Goal: Task Accomplishment & Management: Use online tool/utility

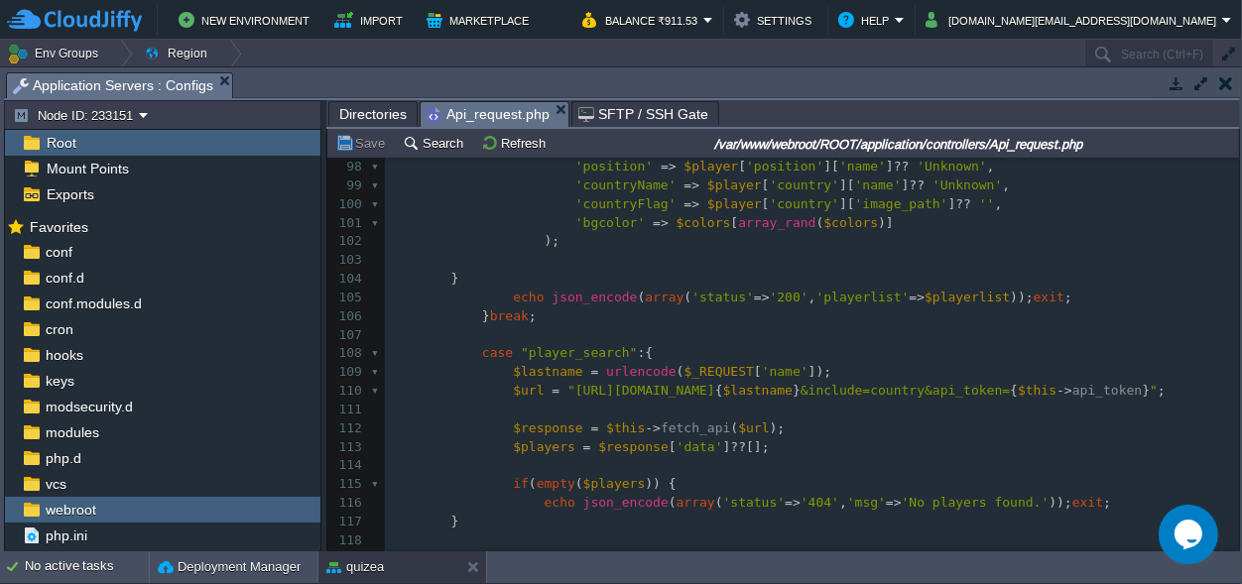
scroll to position [1945, 0]
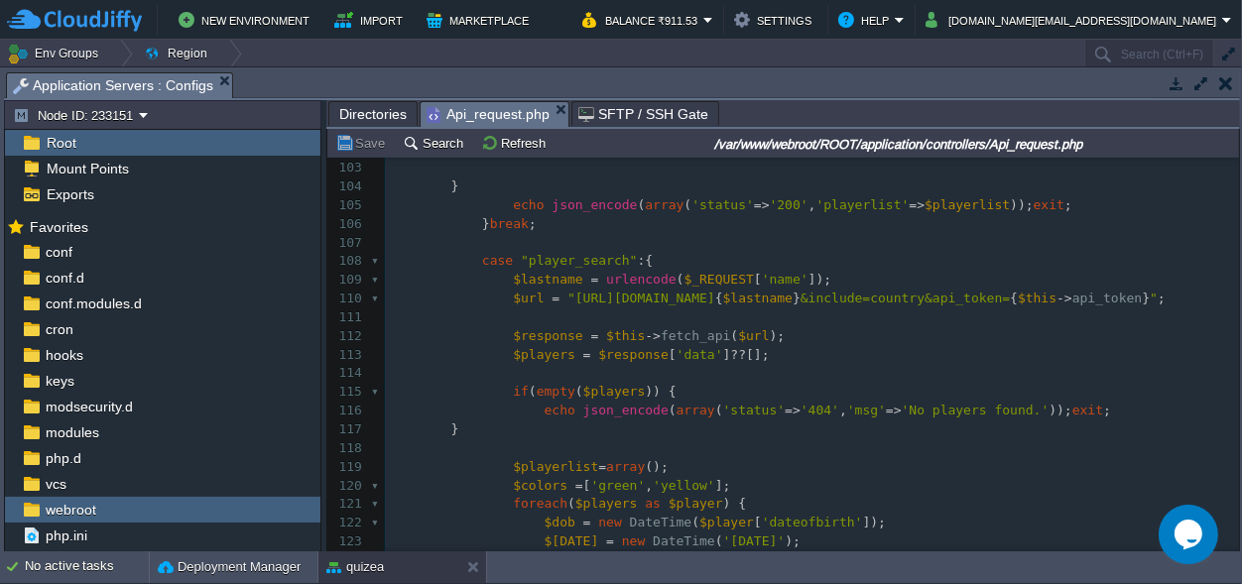
click at [786, 477] on pre "$playerlist = array ();" at bounding box center [812, 467] width 854 height 19
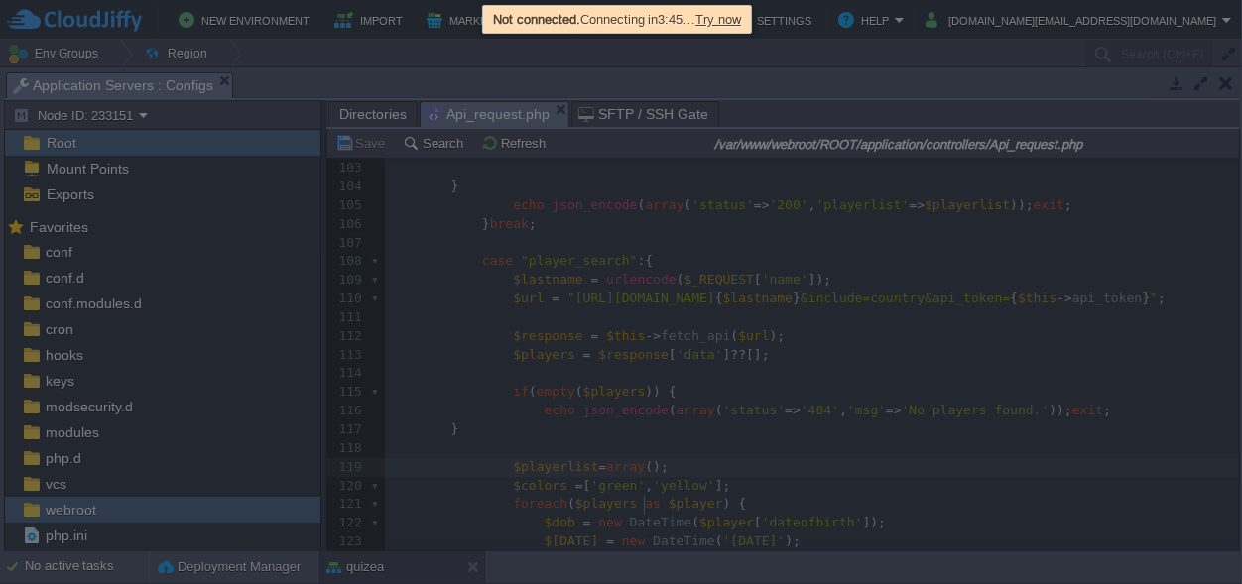
click at [166, 432] on div at bounding box center [621, 292] width 1242 height 584
click at [846, 85] on div at bounding box center [621, 292] width 1242 height 584
click at [741, 20] on span "Try now" at bounding box center [718, 19] width 46 height 15
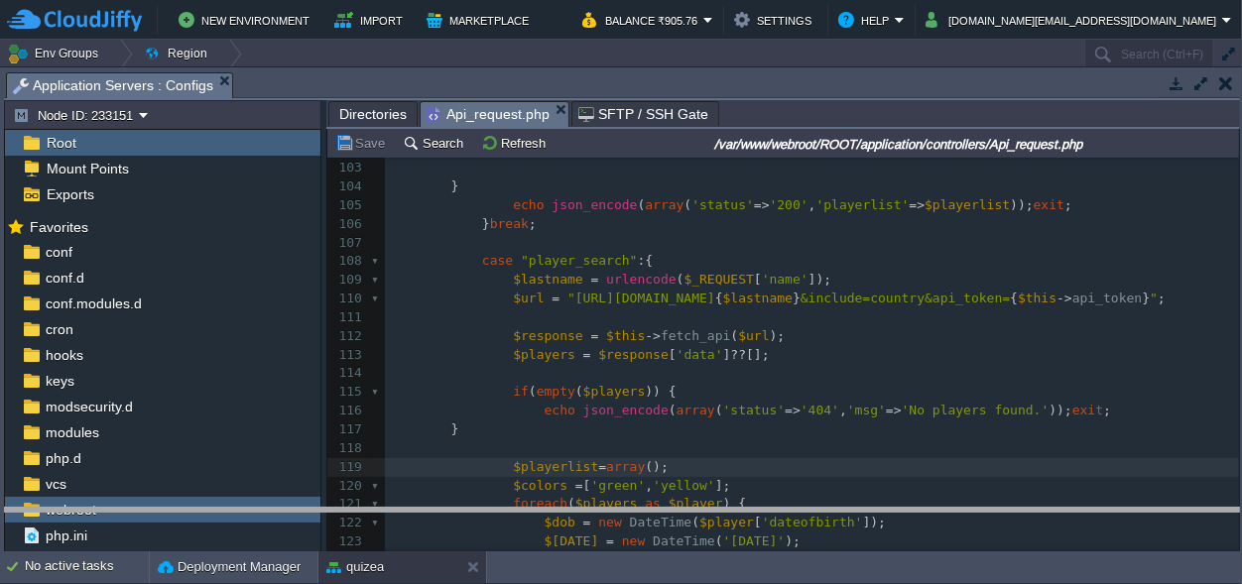
drag, startPoint x: 364, startPoint y: 89, endPoint x: 389, endPoint y: 611, distance: 522.4
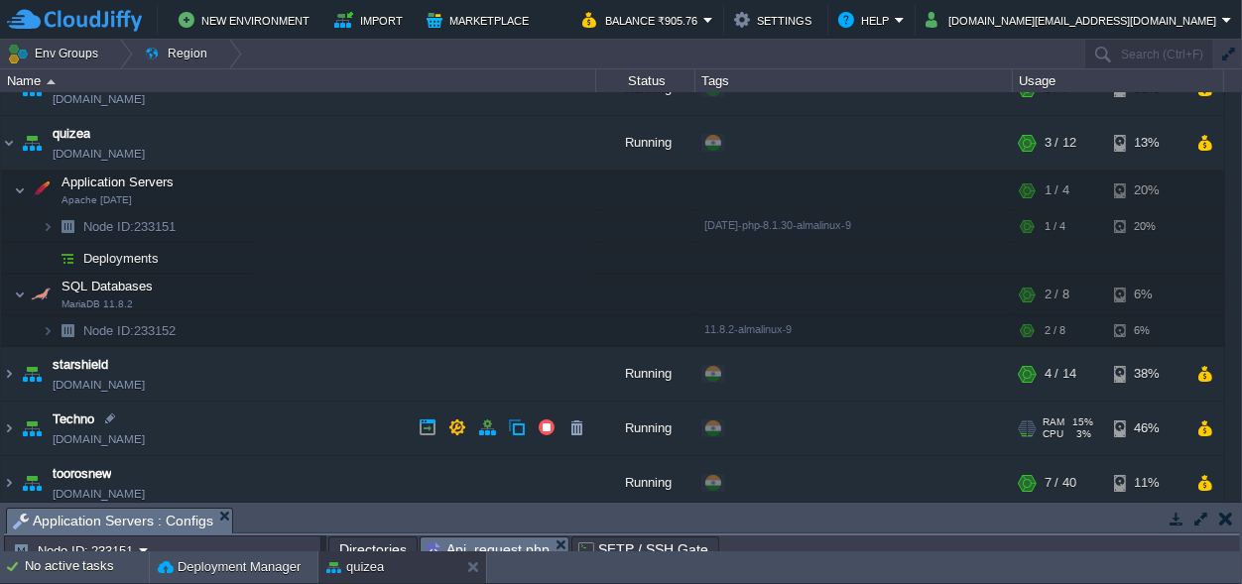
scroll to position [312, 0]
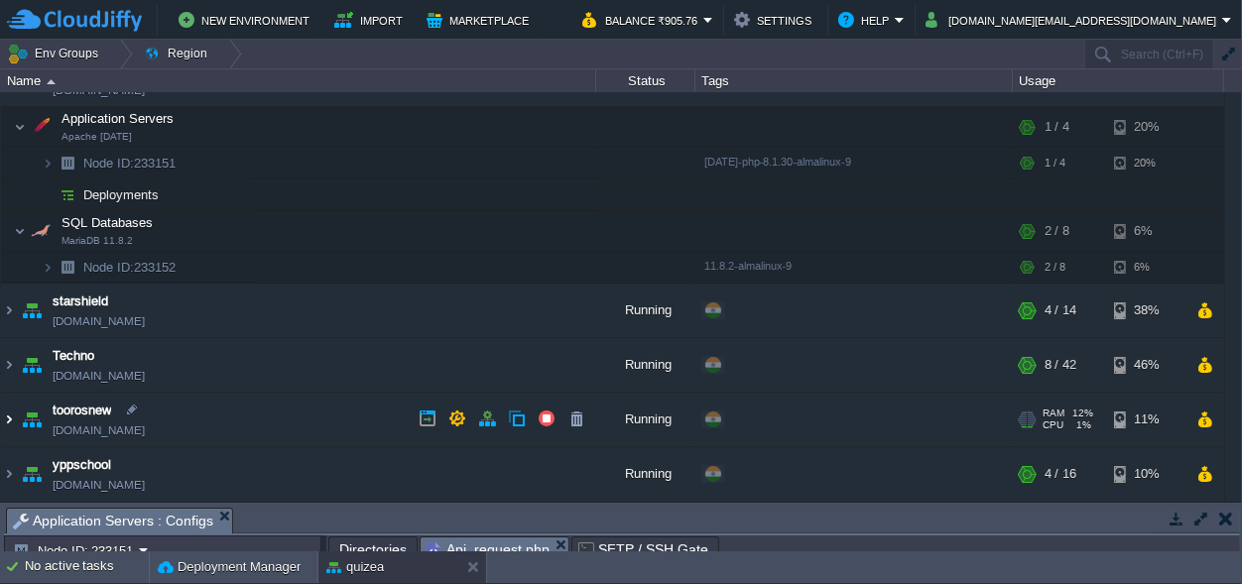
click at [8, 423] on img at bounding box center [9, 420] width 16 height 54
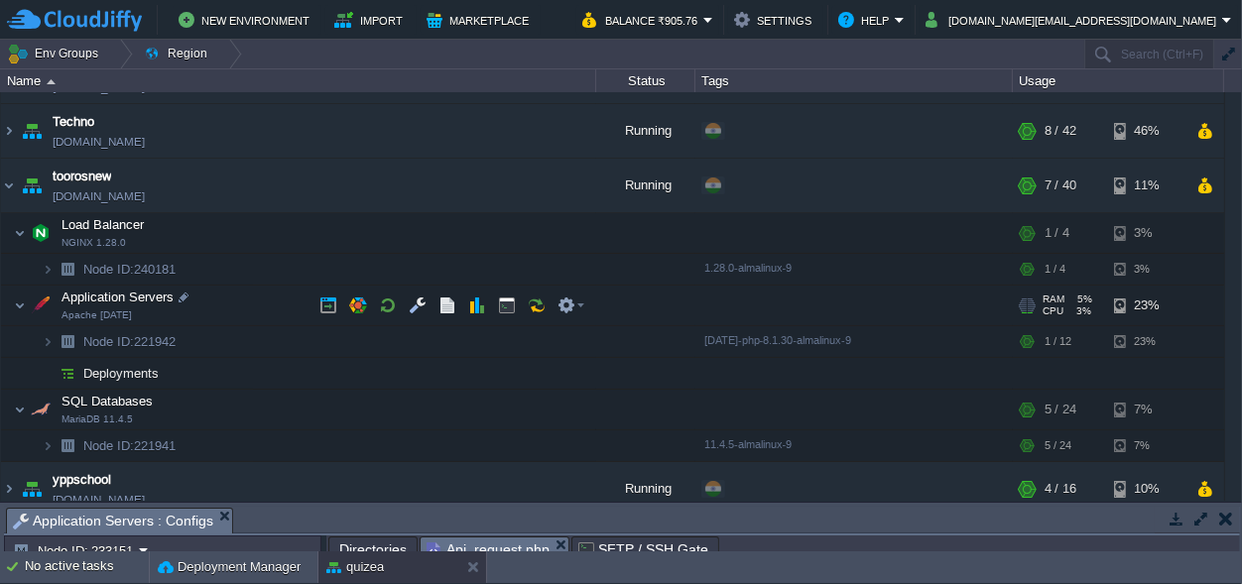
scroll to position [560, 0]
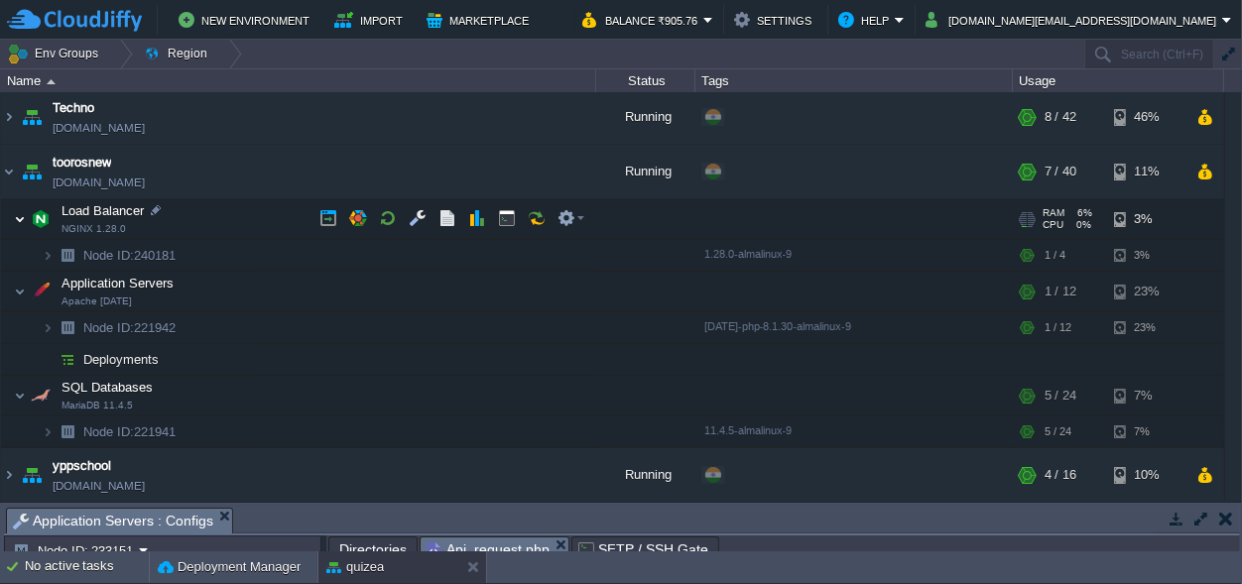
click at [15, 218] on img at bounding box center [20, 219] width 12 height 40
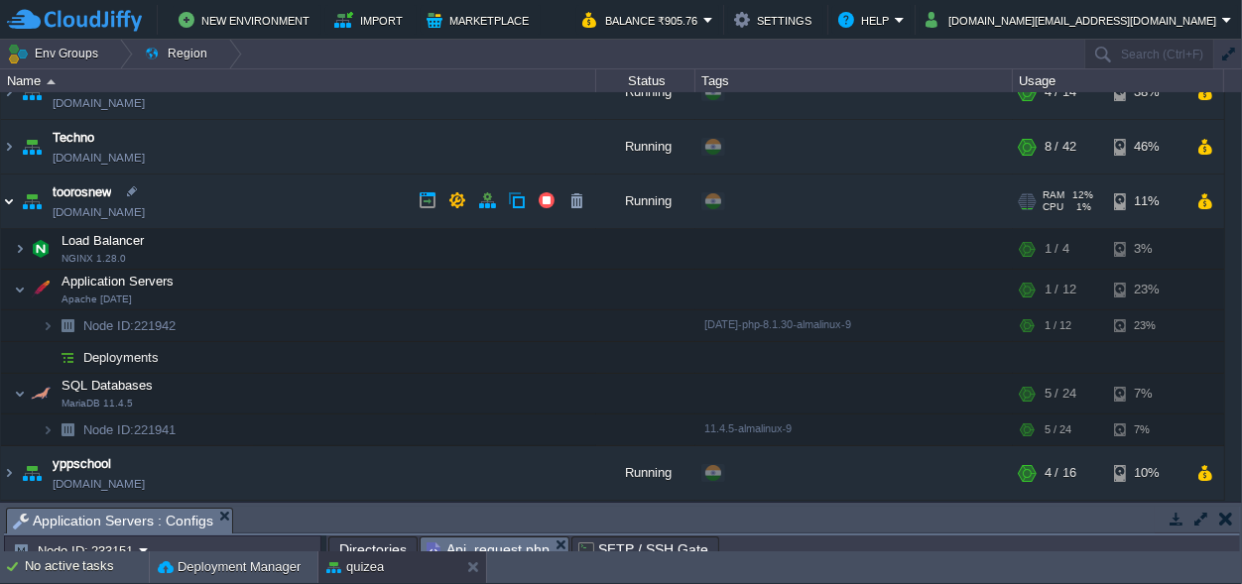
scroll to position [529, 0]
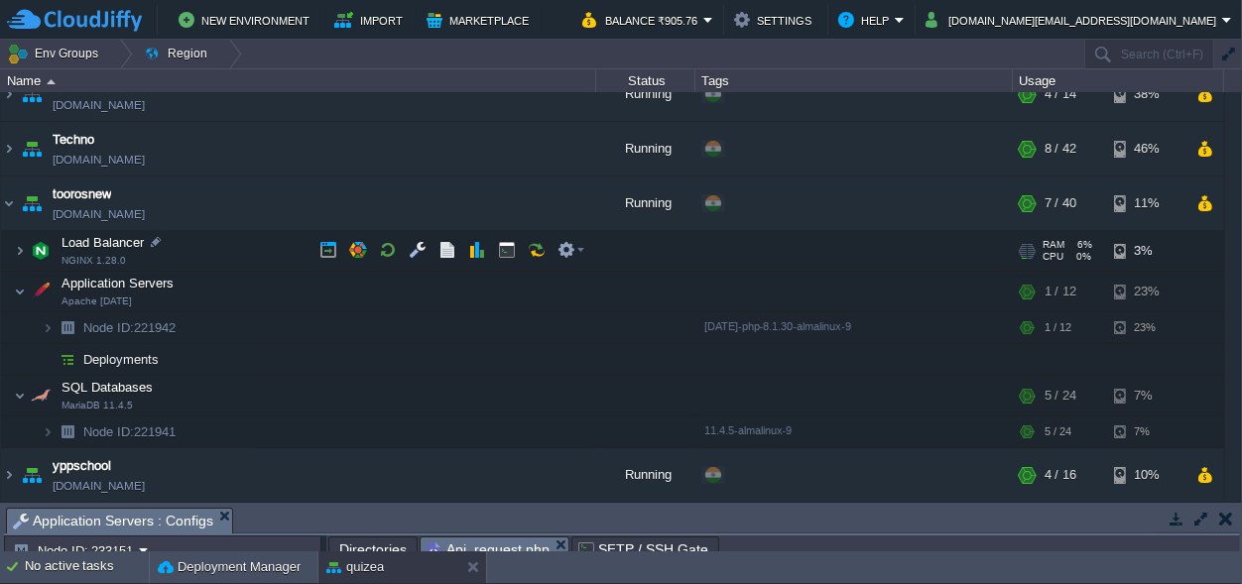
click at [14, 246] on img at bounding box center [7, 240] width 13 height 18
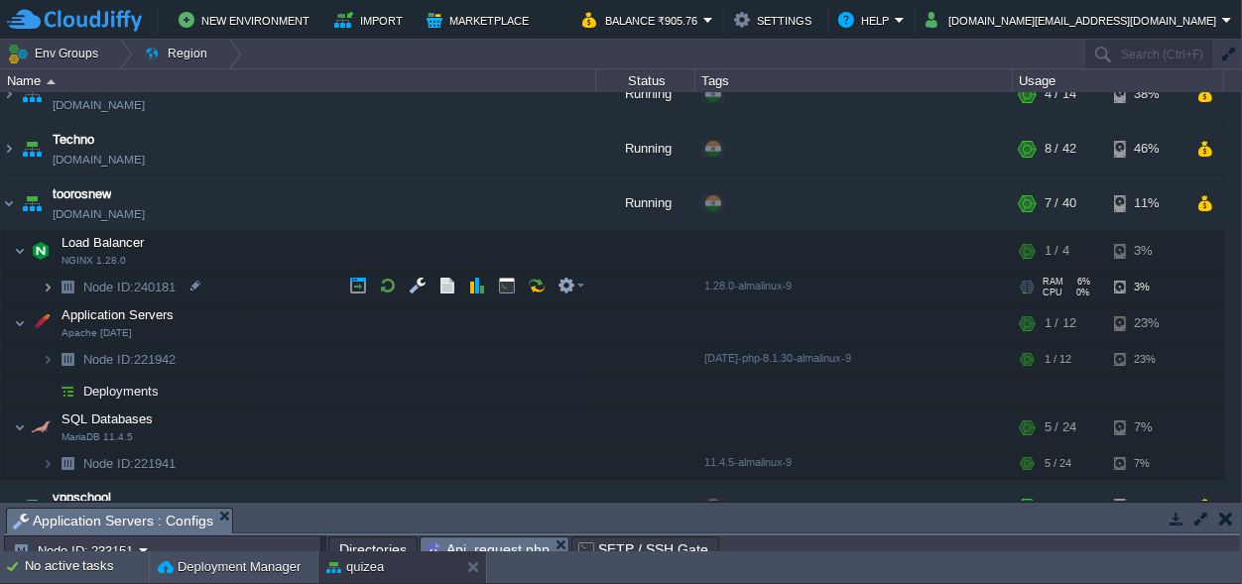
click at [50, 290] on img at bounding box center [48, 287] width 12 height 31
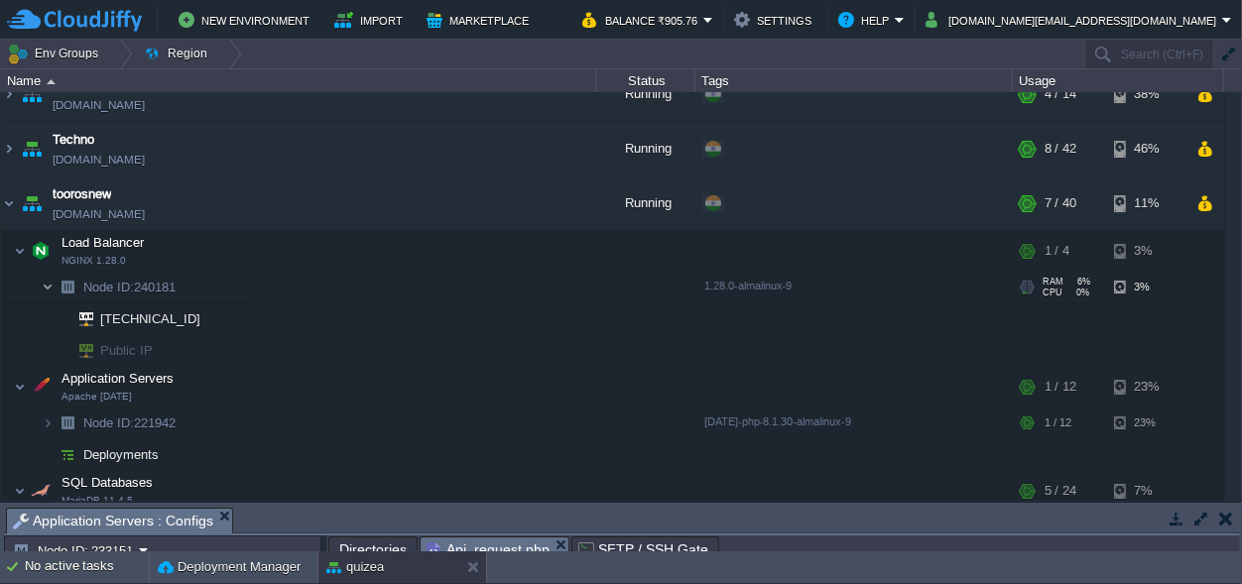
click at [47, 285] on img at bounding box center [48, 287] width 12 height 31
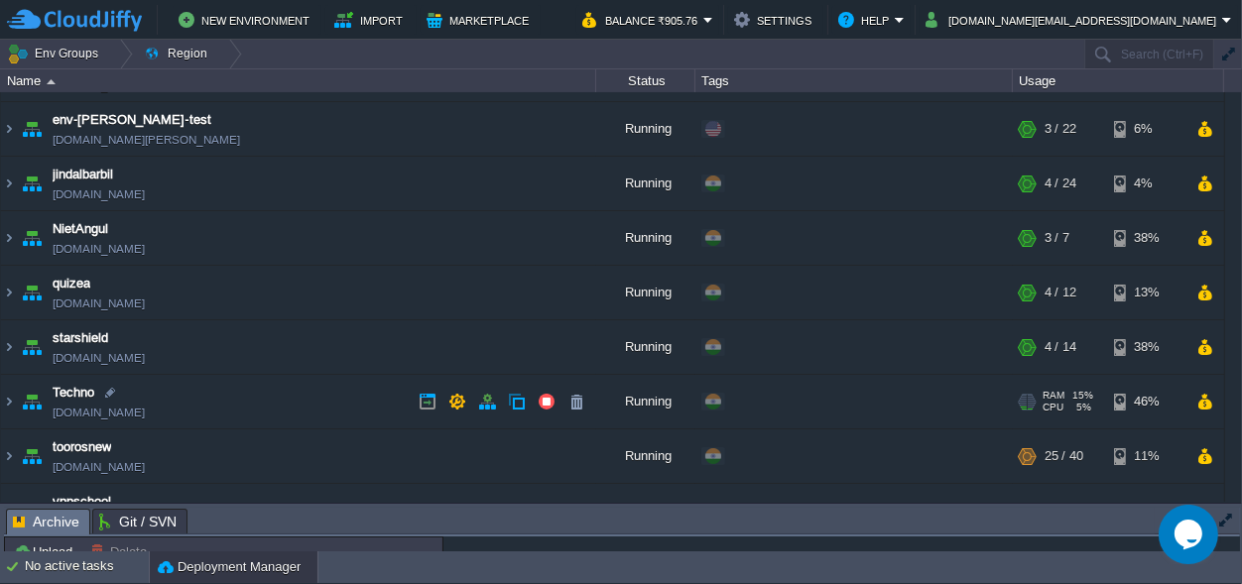
scroll to position [134, 0]
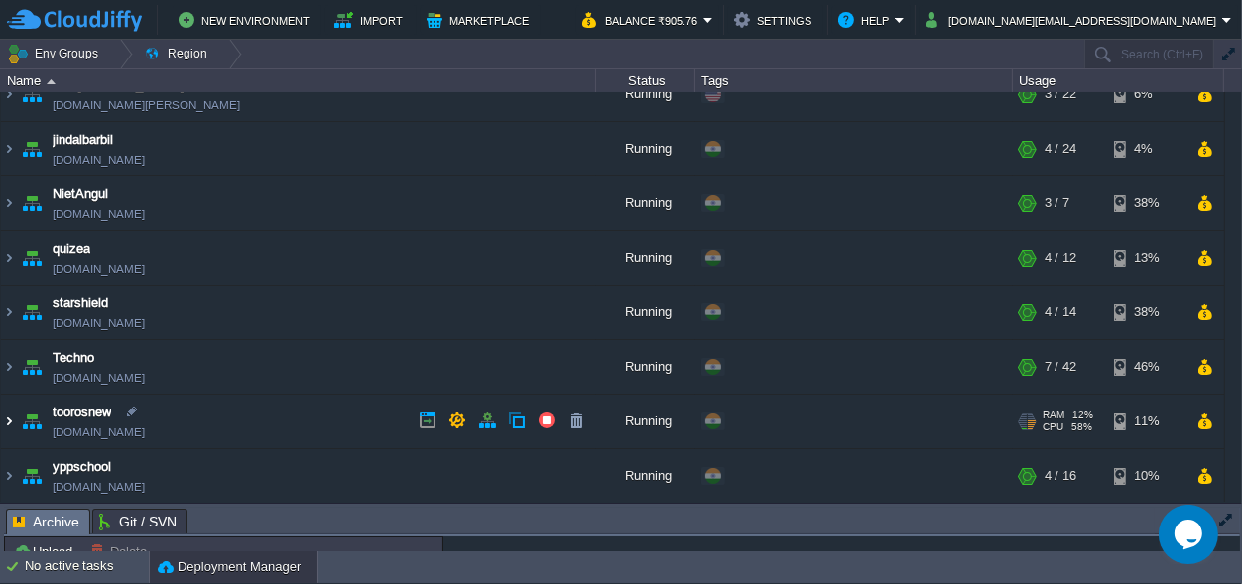
click at [6, 420] on img at bounding box center [9, 422] width 16 height 54
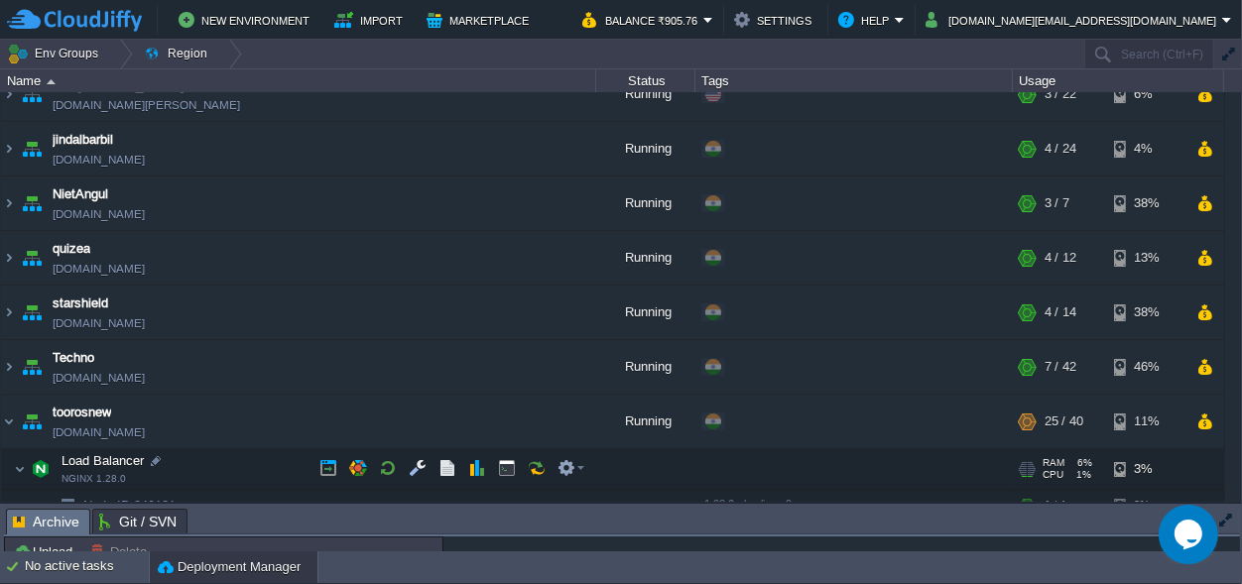
scroll to position [382, 0]
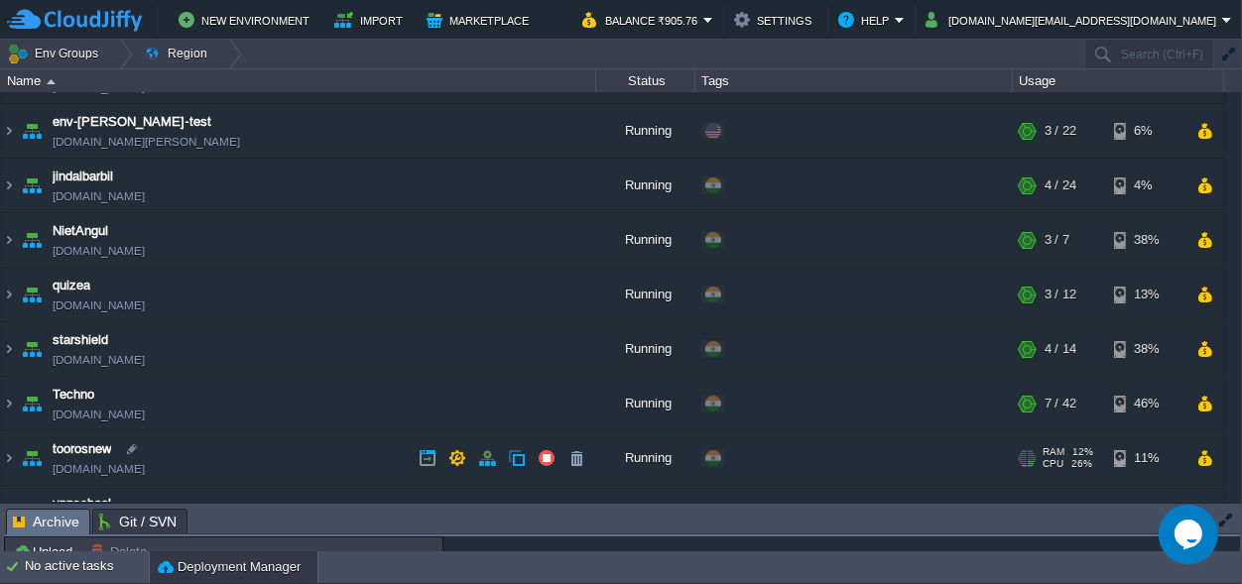
scroll to position [134, 0]
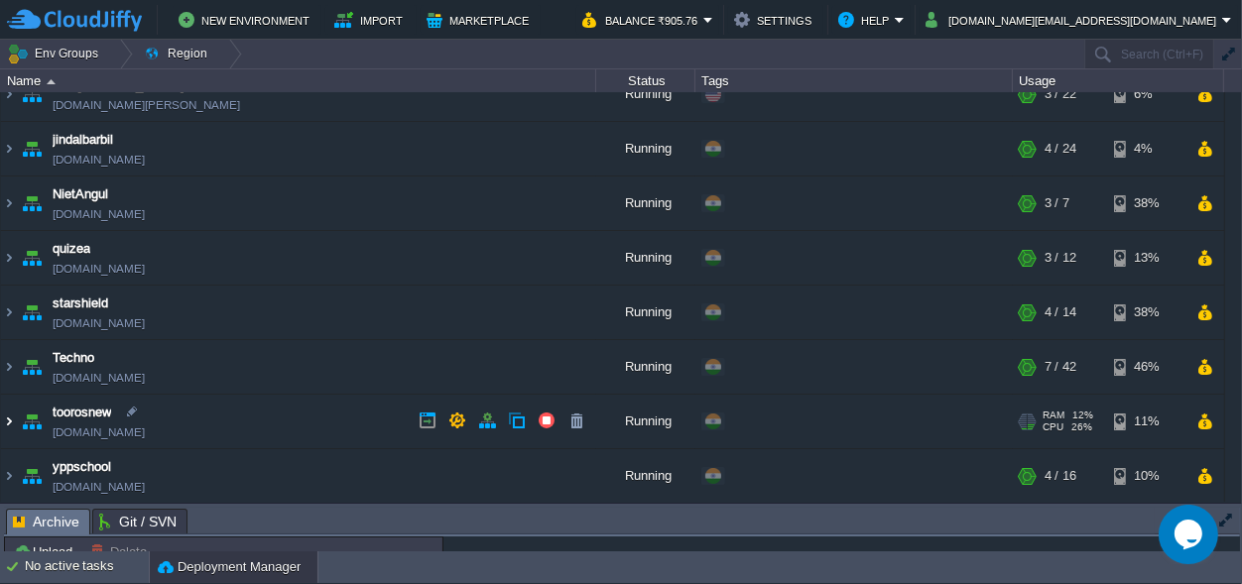
click at [9, 416] on img at bounding box center [9, 422] width 16 height 54
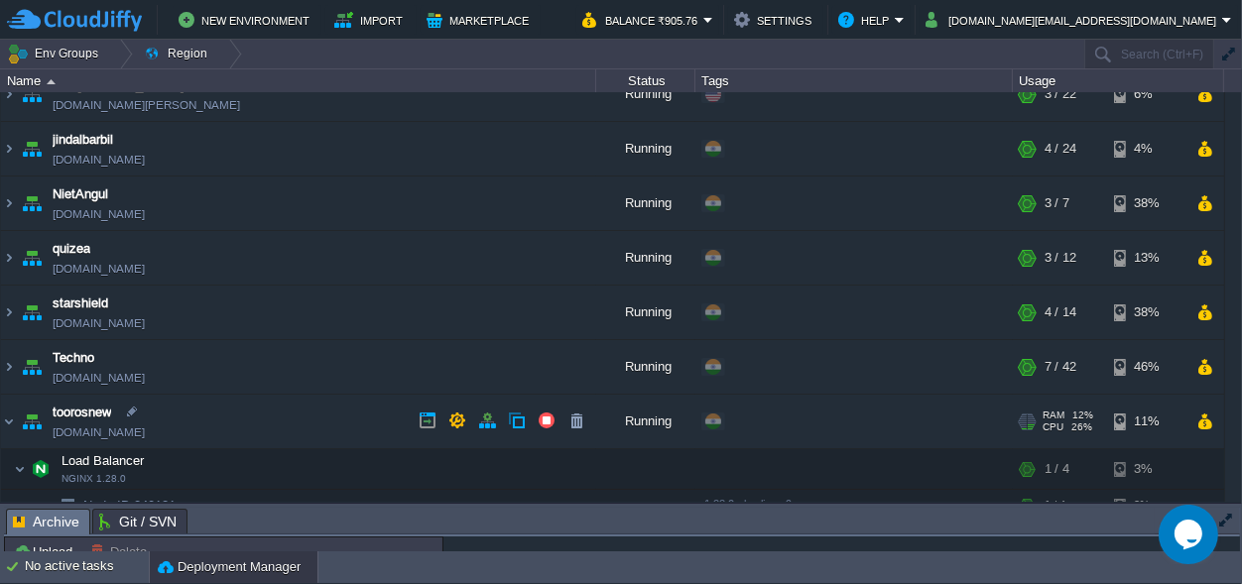
scroll to position [382, 0]
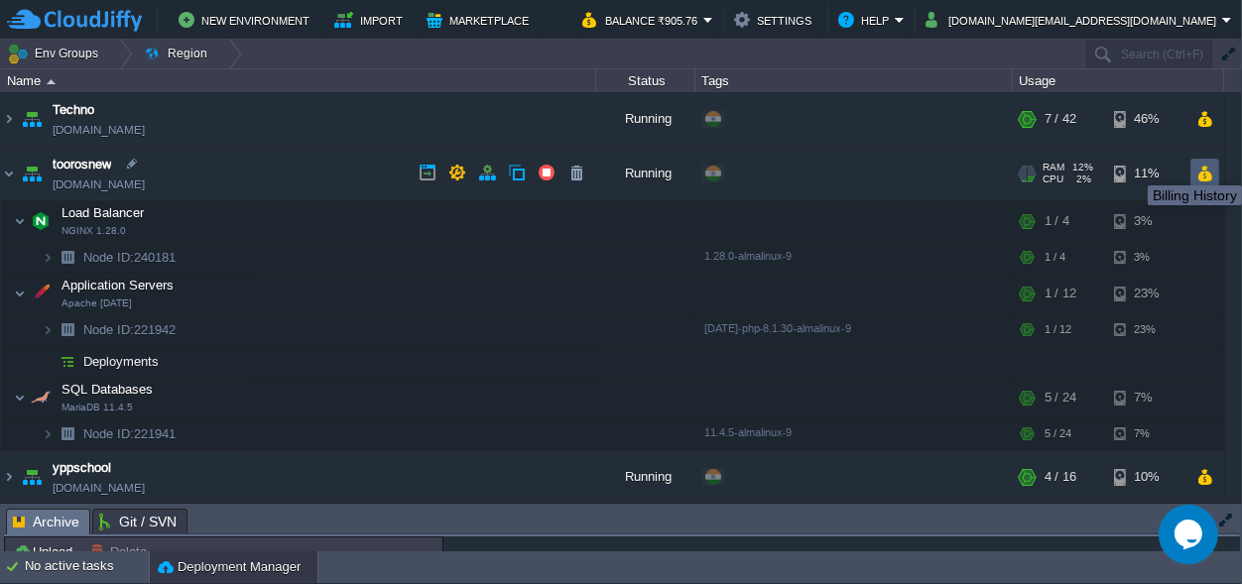
click at [1208, 168] on button "button" at bounding box center [1204, 174] width 17 height 18
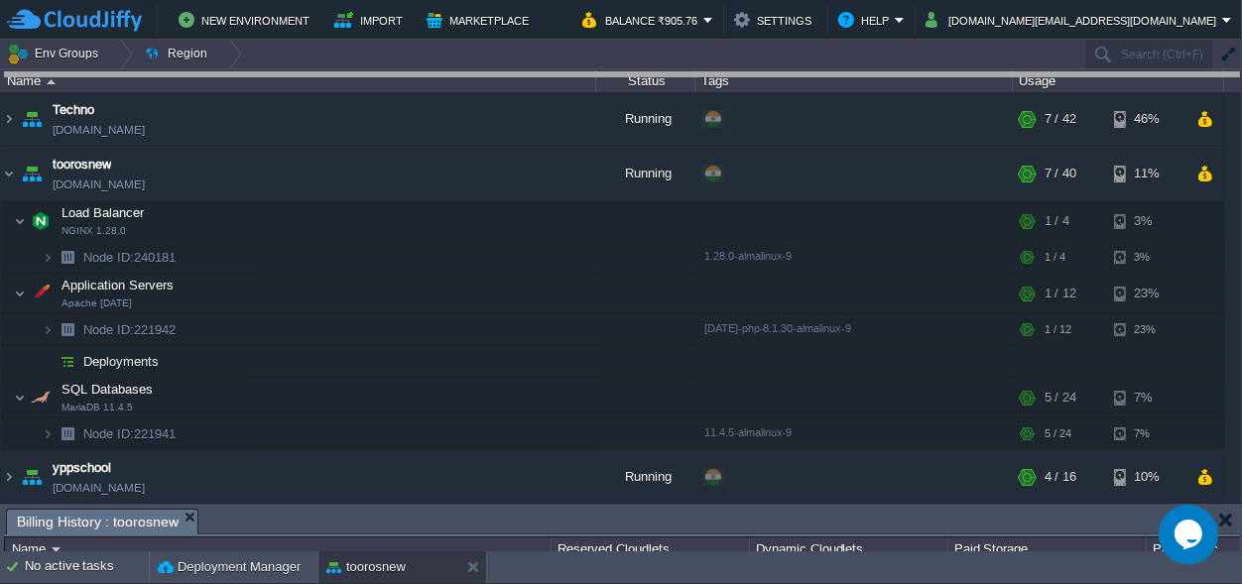
drag, startPoint x: 736, startPoint y: 530, endPoint x: 858, endPoint y: -77, distance: 619.2
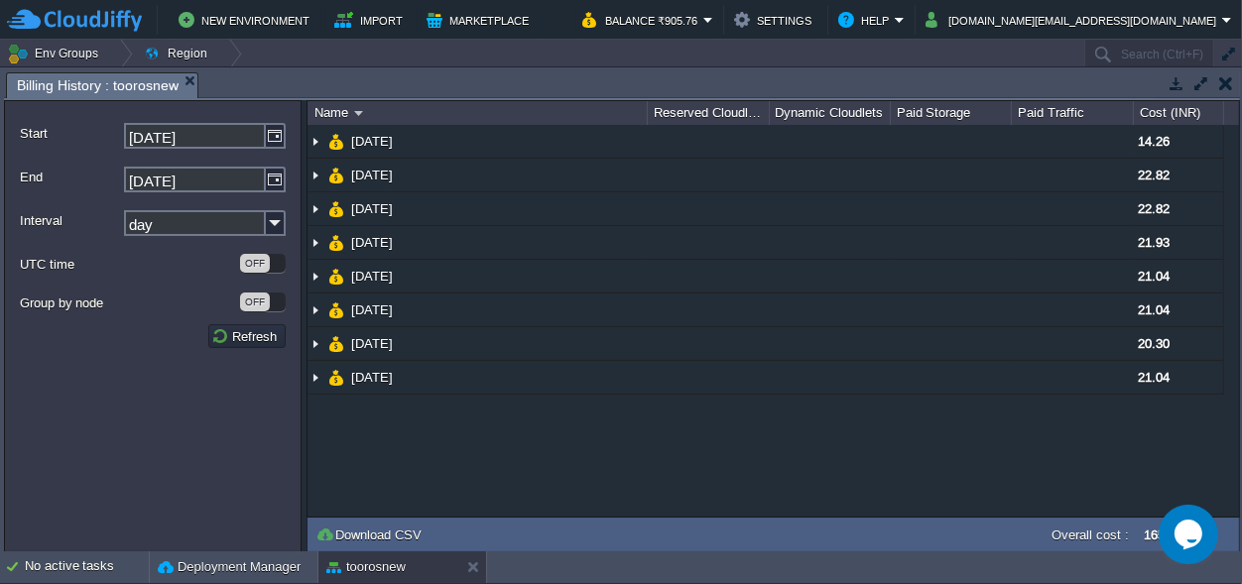
click at [1230, 91] on button "button" at bounding box center [1226, 83] width 14 height 18
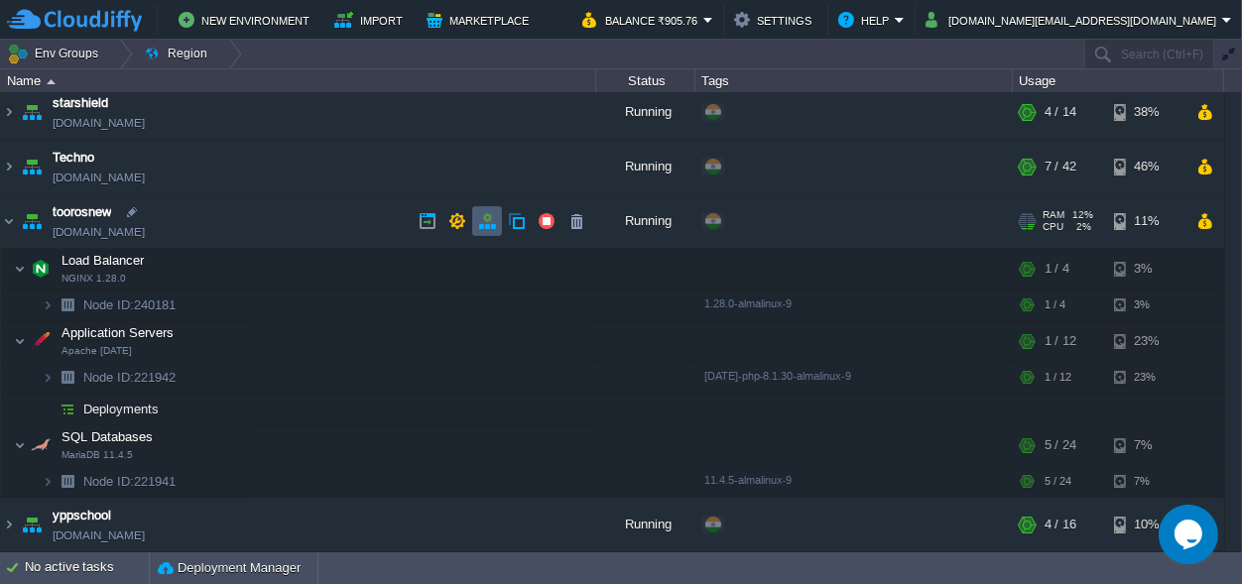
click at [486, 223] on button "button" at bounding box center [487, 221] width 18 height 18
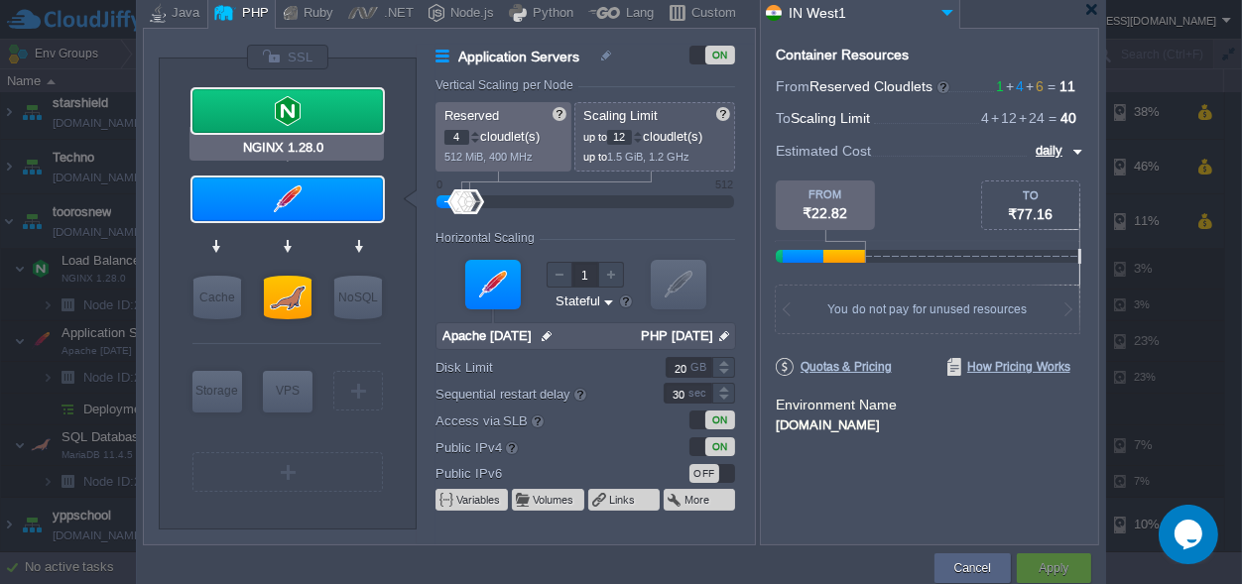
click at [264, 113] on div at bounding box center [287, 111] width 190 height 44
type input "Load Balancer"
type input "1"
type input "4"
type input "NGINX 1.28.0"
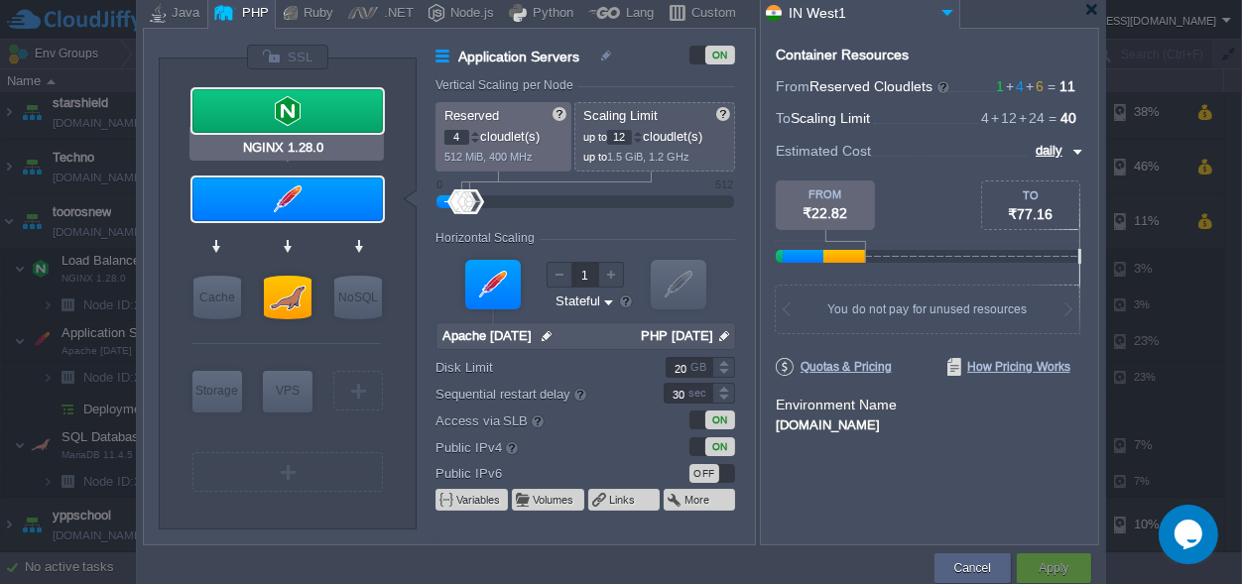
type input "null"
type input "1.28.0-almalin..."
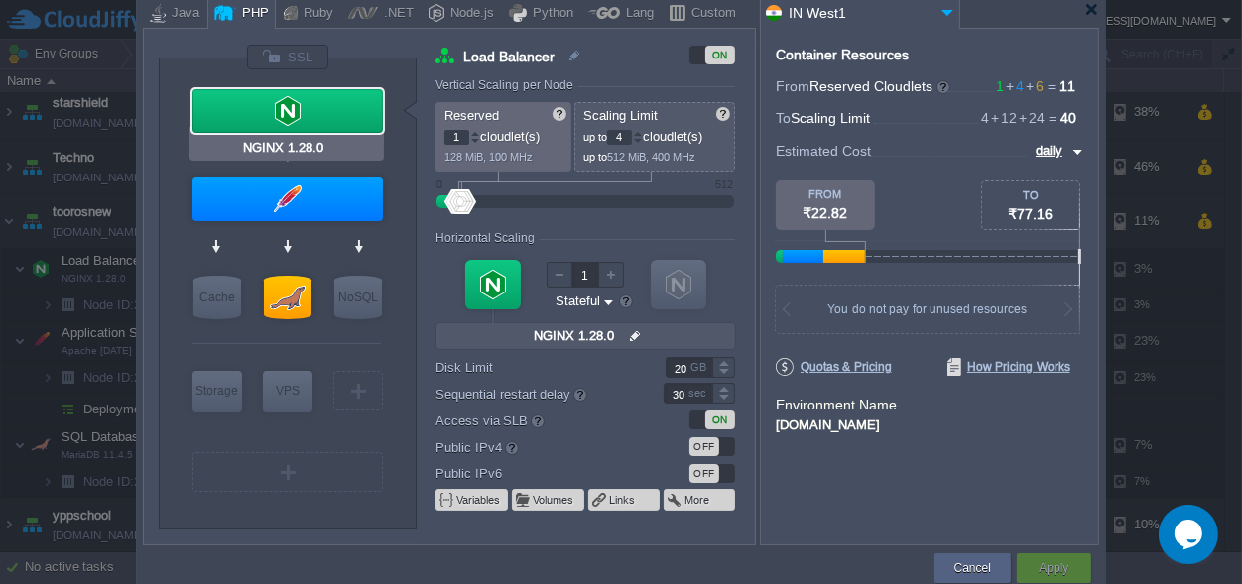
type input "Apache [DATE]"
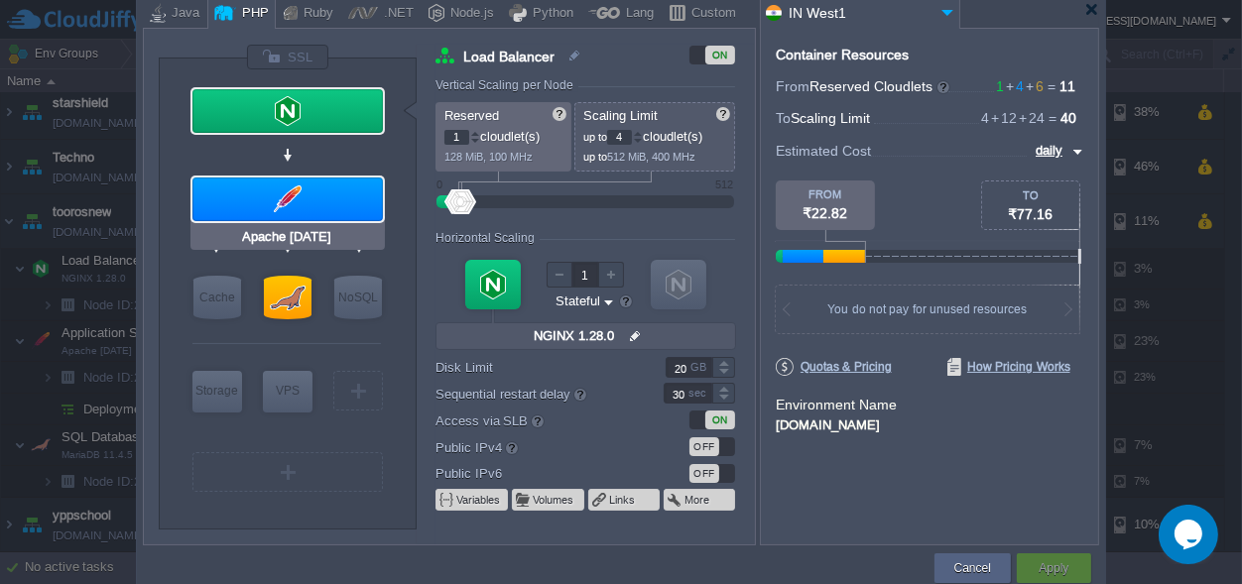
click at [263, 202] on div at bounding box center [287, 200] width 190 height 44
type input "Application Servers"
type input "4"
type input "12"
type input "Apache [DATE]"
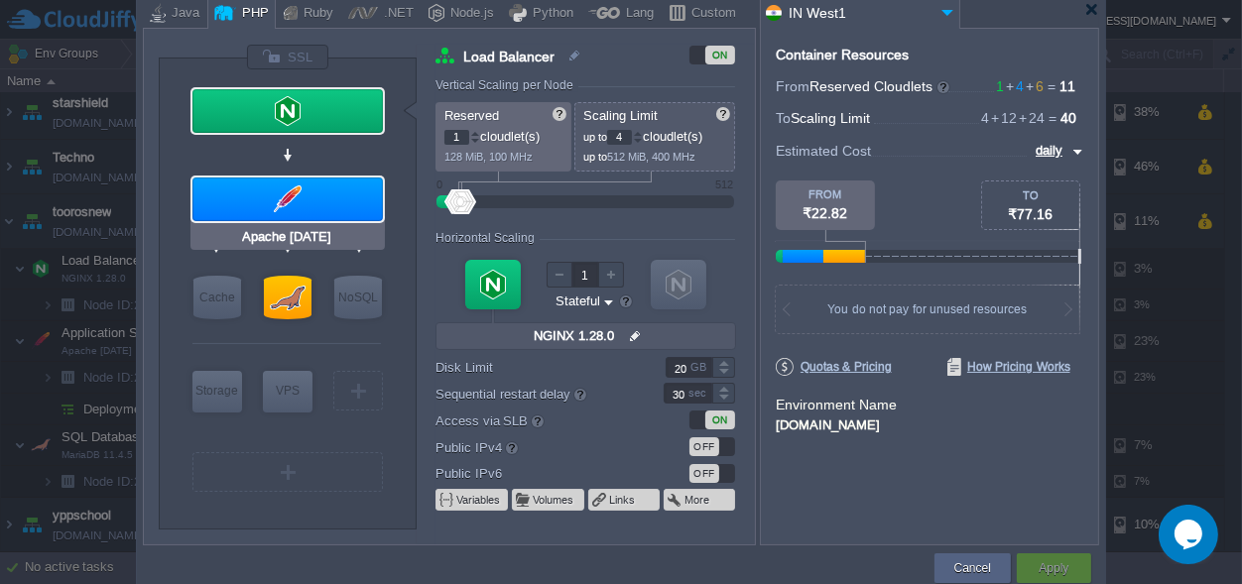
type input "null"
type input "PHP 8.1.30"
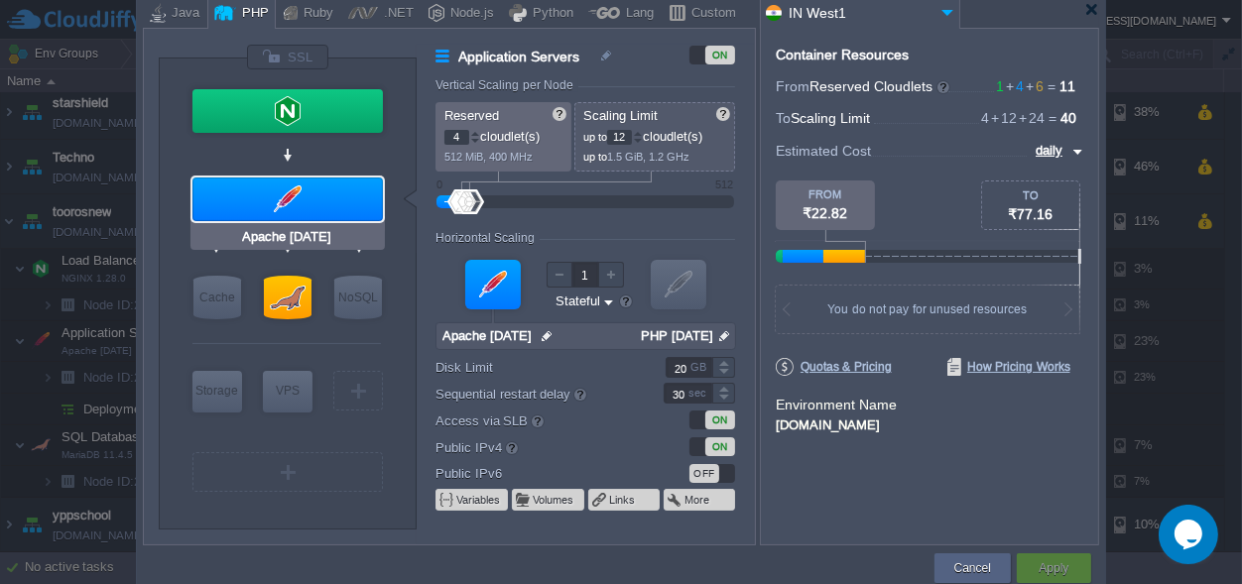
type input "MariaDB 11.4.5"
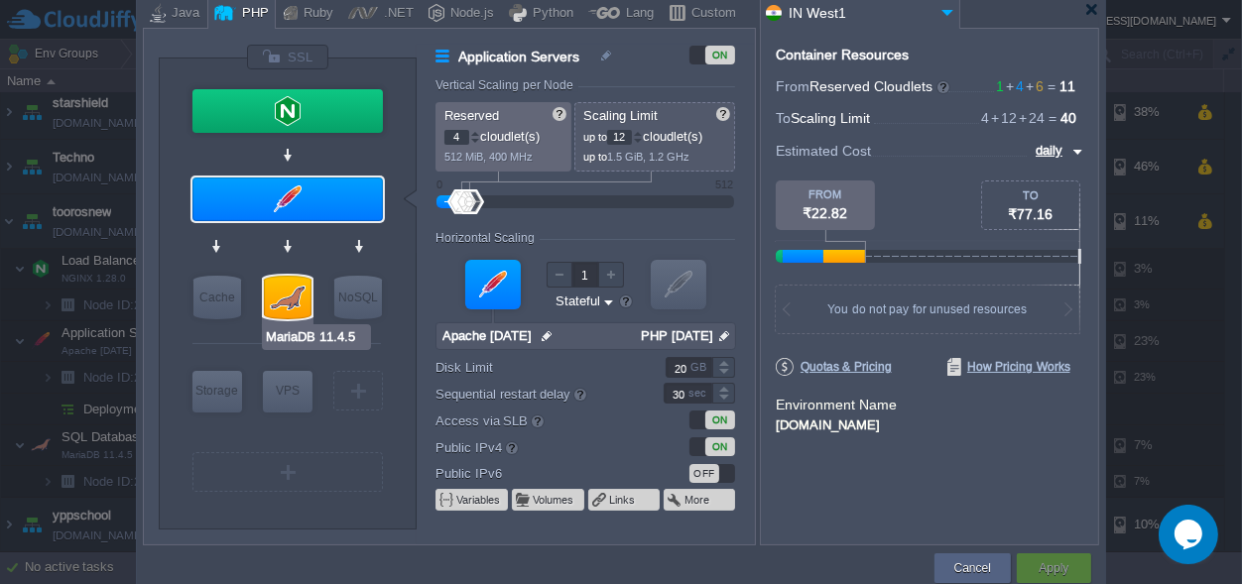
click at [286, 312] on div at bounding box center [288, 298] width 48 height 44
type input "SQL Databases"
type input "6"
type input "24"
type input "MariaDB 11.4.5"
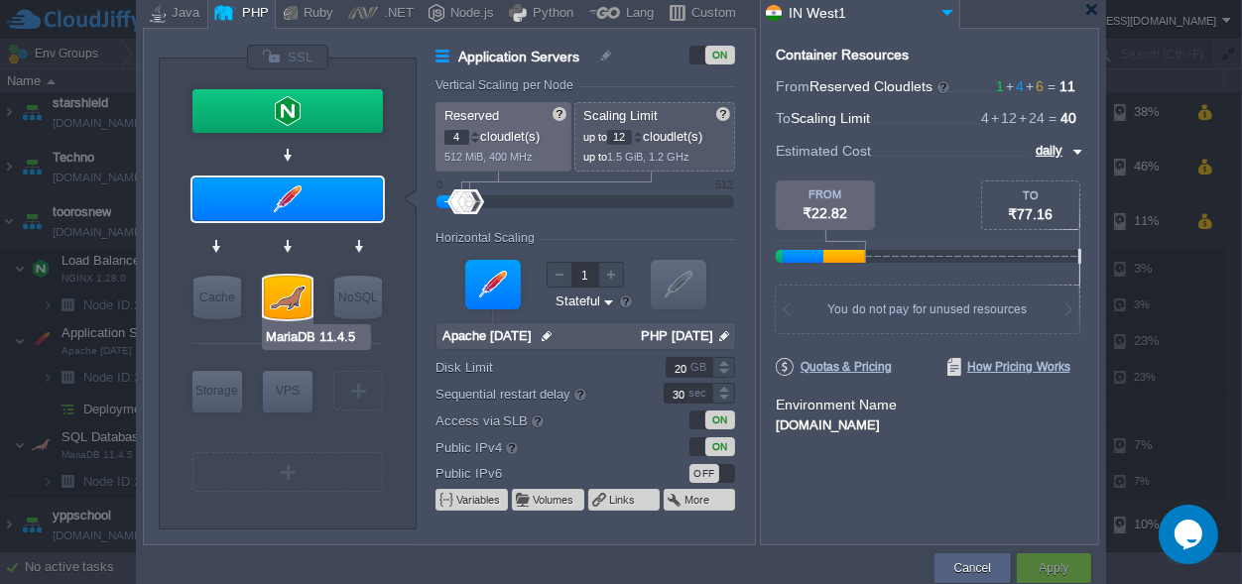
type input "null"
type input "11.4.5-almalin..."
type input "Stateless"
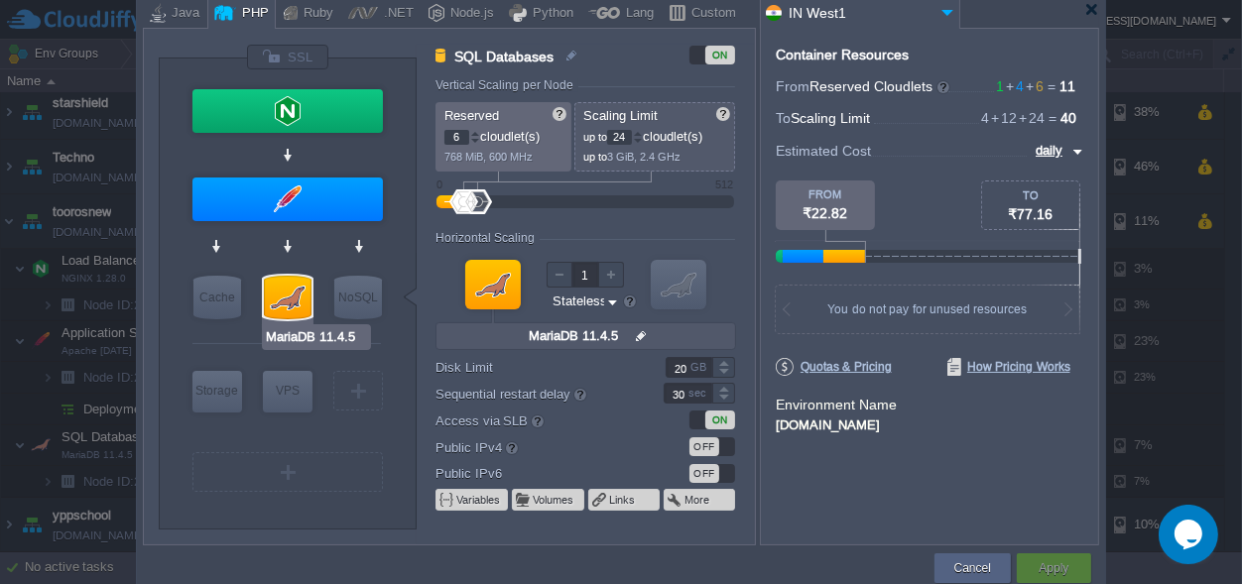
type input "Memcached 1.6.39"
click at [224, 293] on div "Cache" at bounding box center [217, 298] width 48 height 44
type input "Cache"
type input "1"
type input "4"
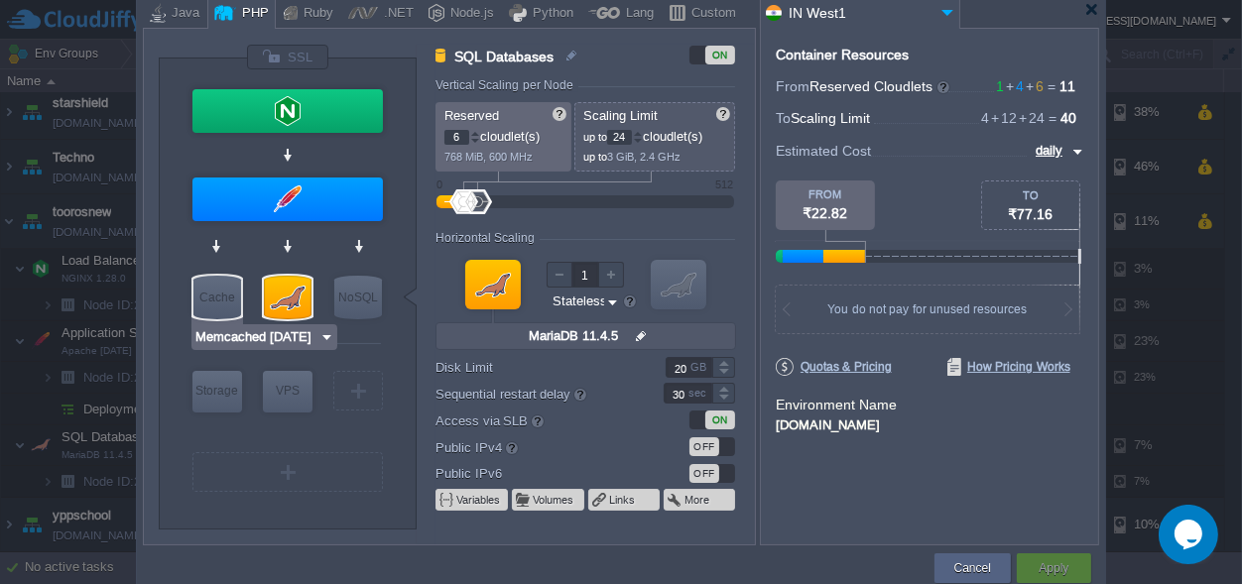
type input "Memcached 1.6.39"
type input "1.6.39-almalin..."
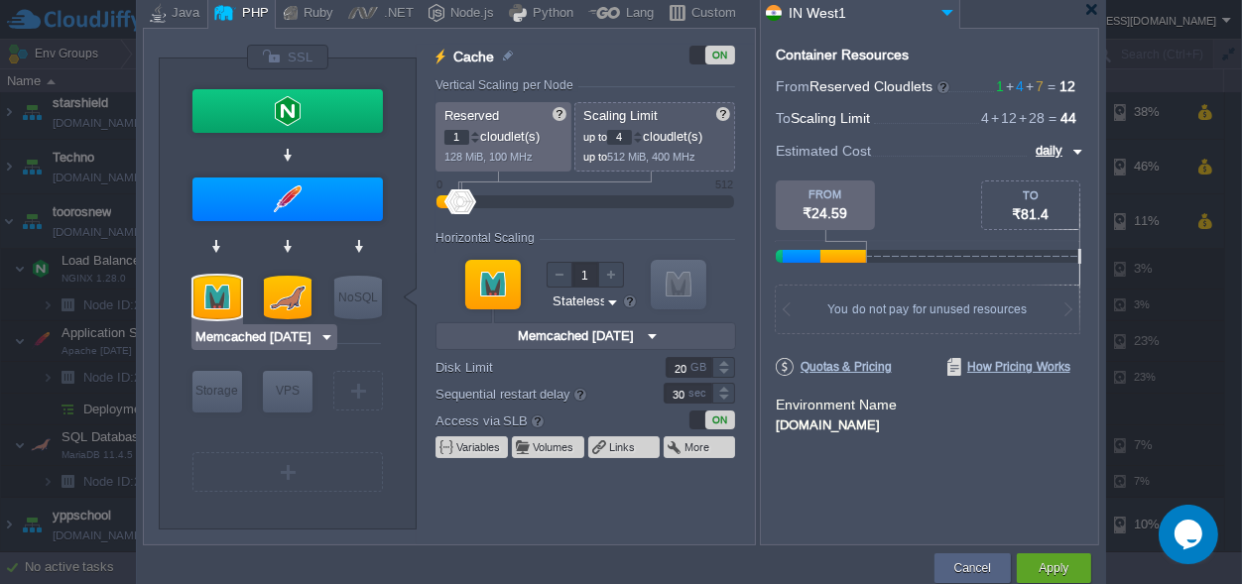
click at [226, 292] on div at bounding box center [217, 298] width 48 height 44
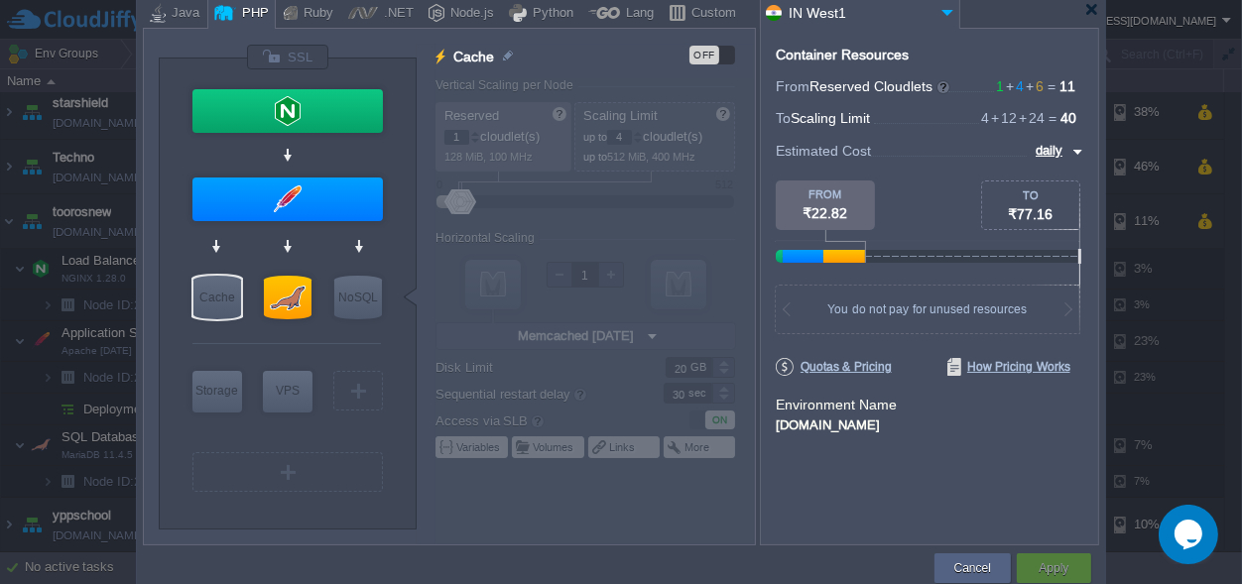
type input "Memcached 1.6.39"
click at [225, 289] on div "Cache" at bounding box center [217, 298] width 48 height 44
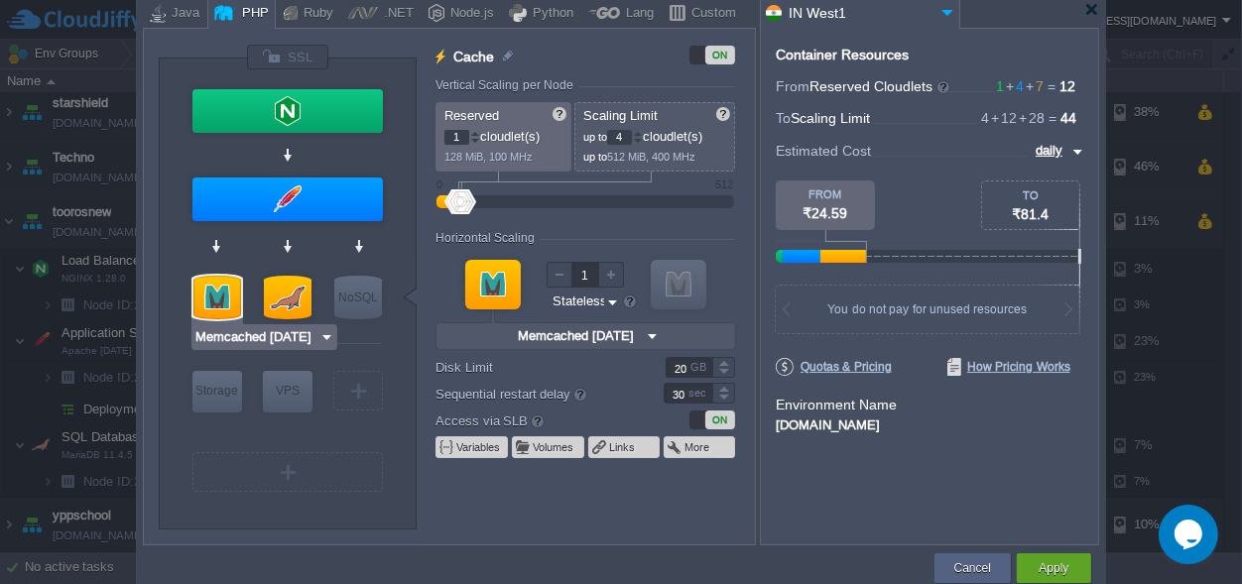
click at [225, 286] on div at bounding box center [217, 298] width 48 height 44
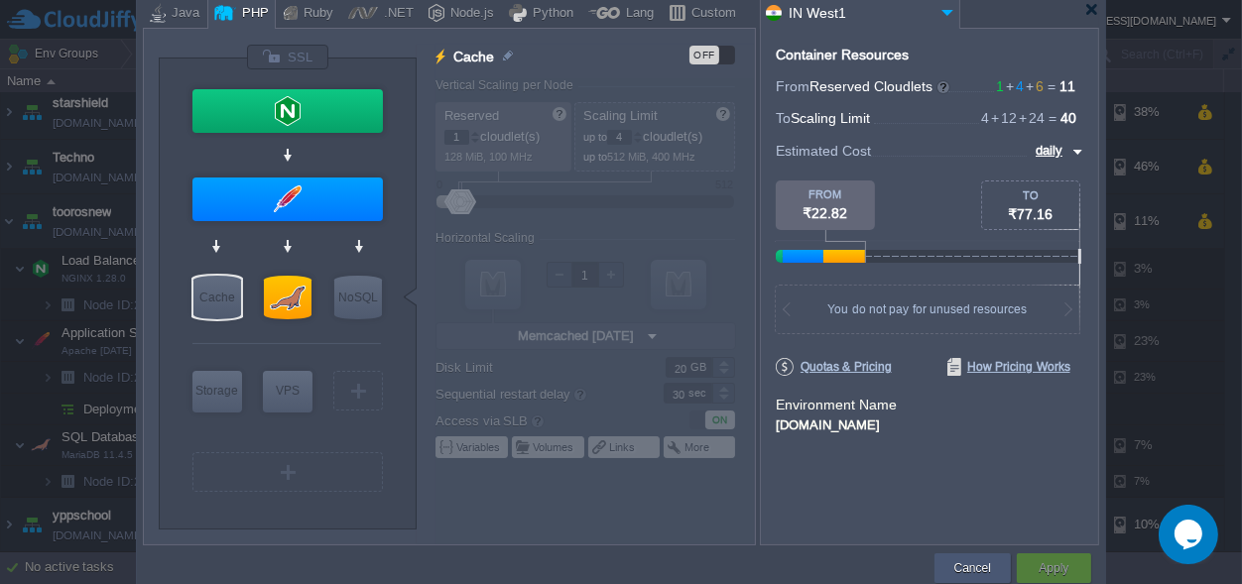
click at [961, 561] on button "Cancel" at bounding box center [972, 568] width 37 height 20
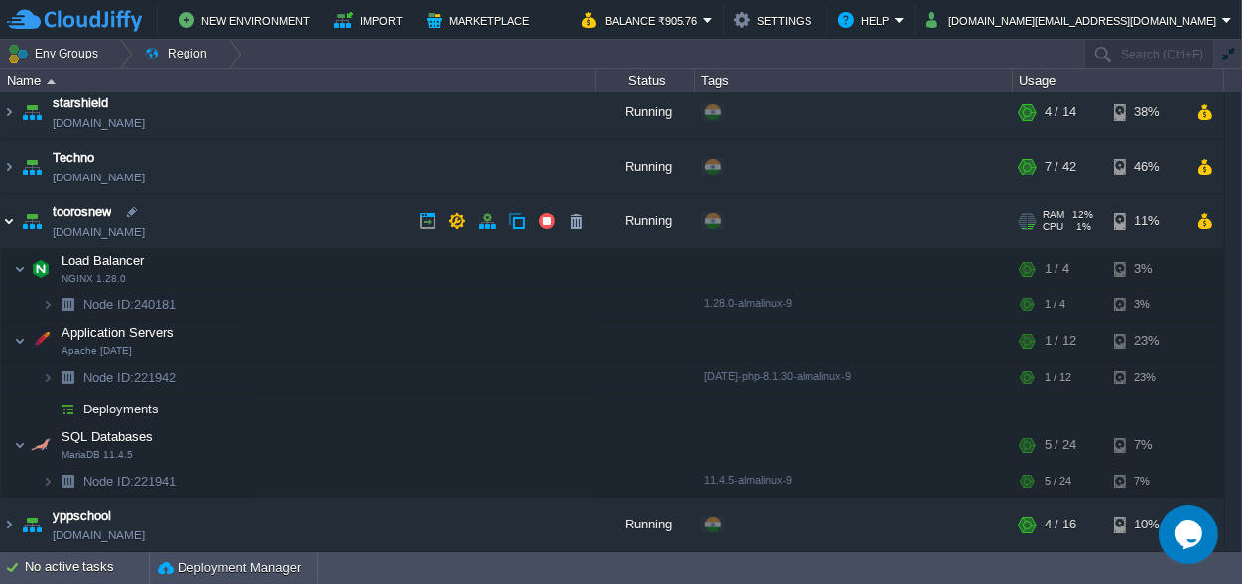
click at [6, 219] on img at bounding box center [9, 221] width 16 height 54
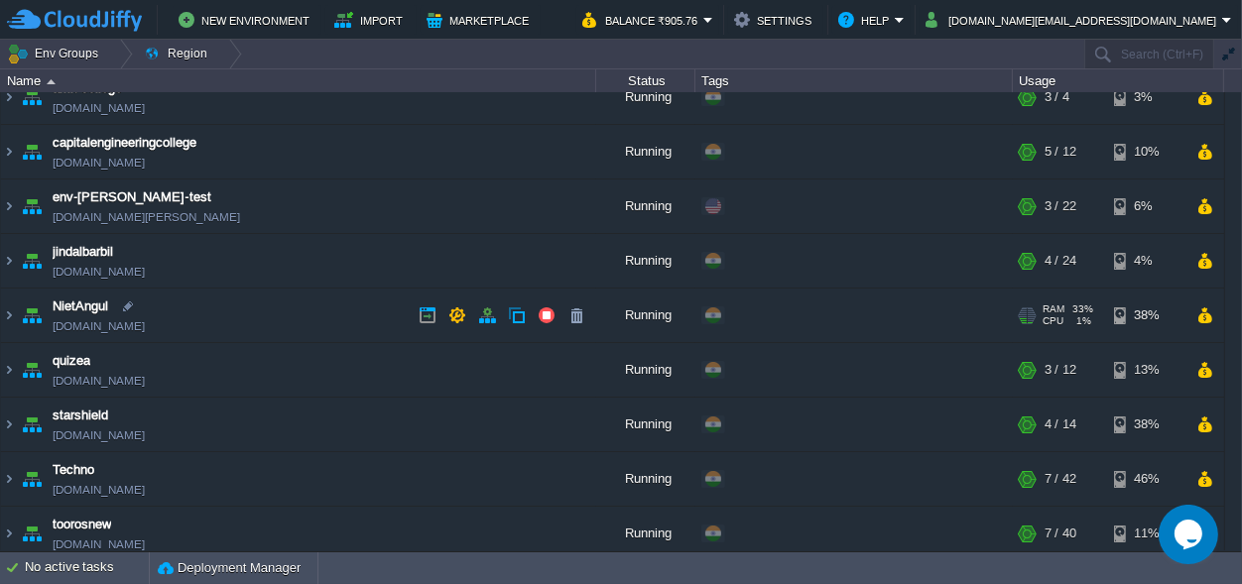
scroll to position [0, 0]
